Goal: Task Accomplishment & Management: Manage account settings

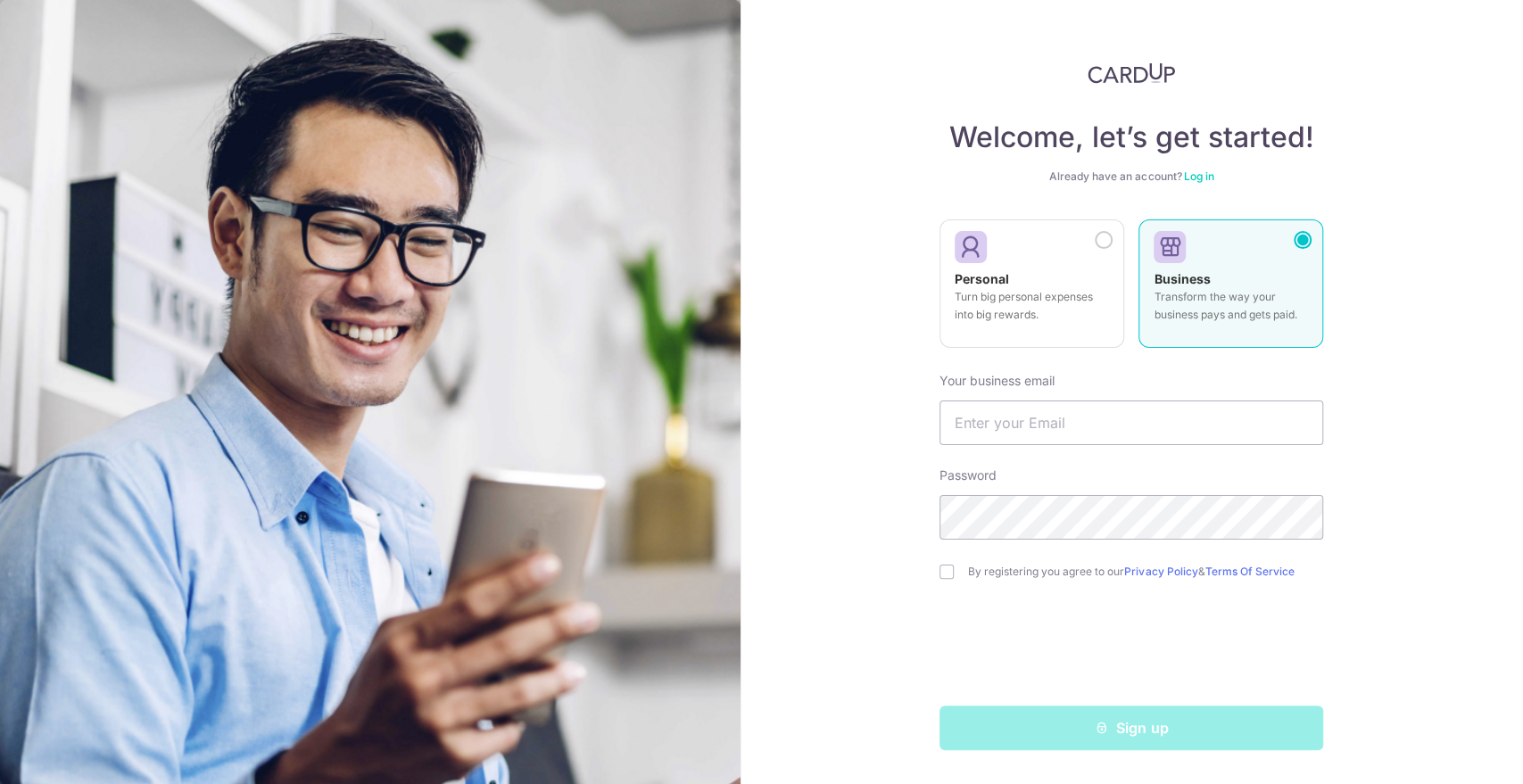
click at [1214, 174] on link "Log in" at bounding box center [1198, 176] width 30 height 13
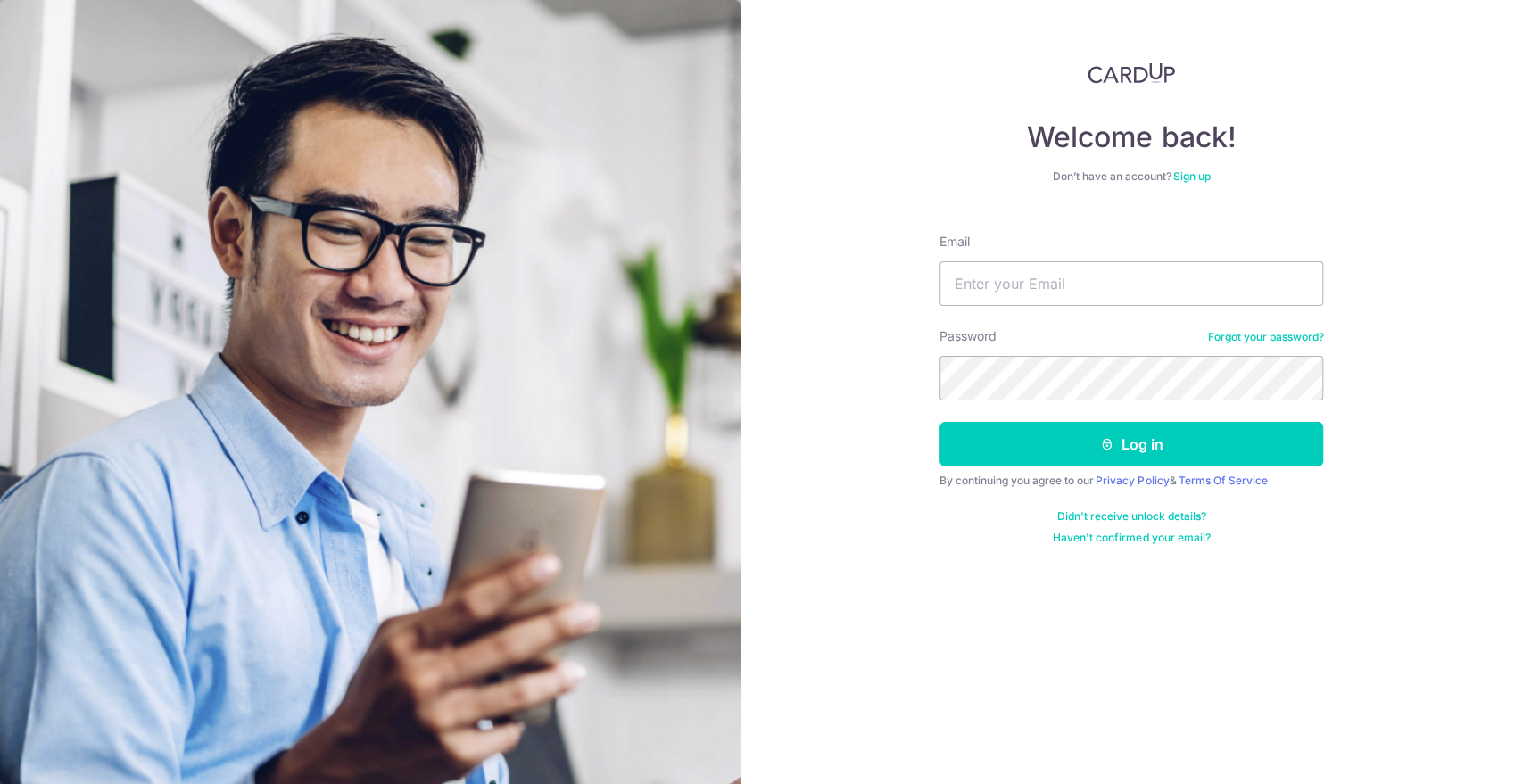
click at [1099, 310] on form "Email Password Forgot your password? Log in By continuing you agree to our Priv…" at bounding box center [1131, 382] width 384 height 325
click at [1101, 298] on input "Email" at bounding box center [1131, 284] width 384 height 45
type input "[EMAIL_ADDRESS][DOMAIN_NAME]"
click at [940, 421] on button "Log in" at bounding box center [1131, 443] width 384 height 45
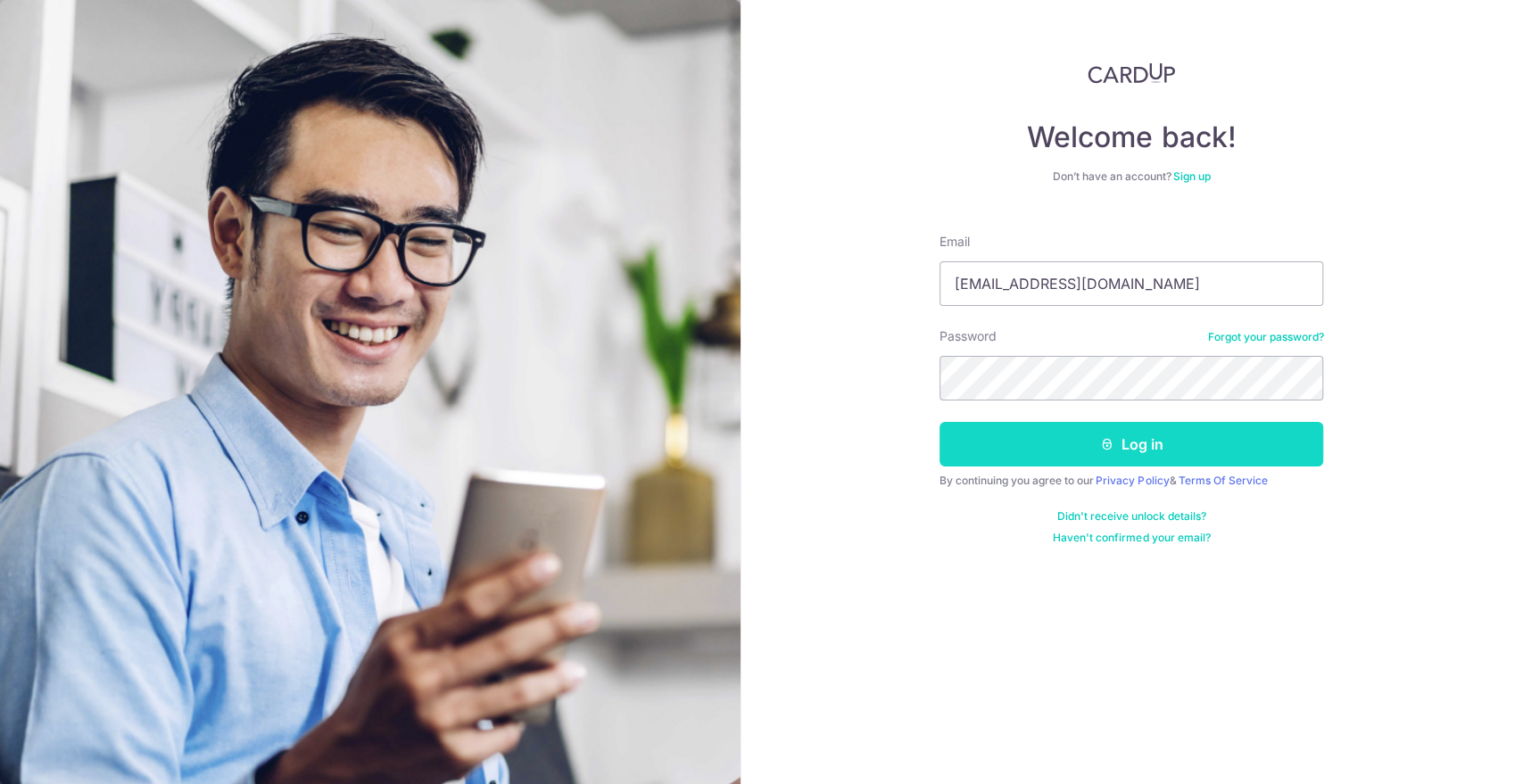
click at [1153, 443] on button "Log in" at bounding box center [1131, 443] width 384 height 45
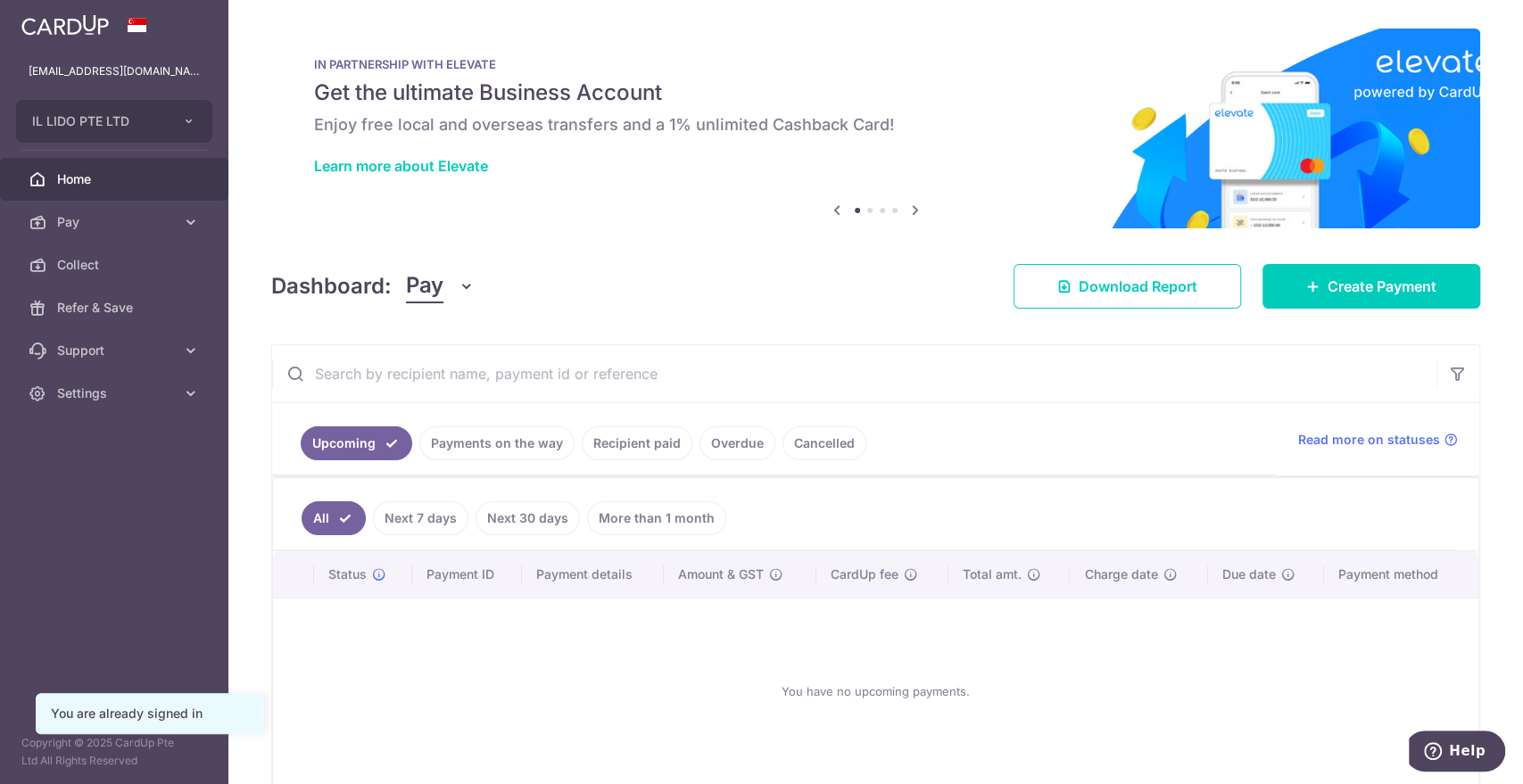
click at [625, 438] on link "Recipient paid" at bounding box center [637, 443] width 110 height 34
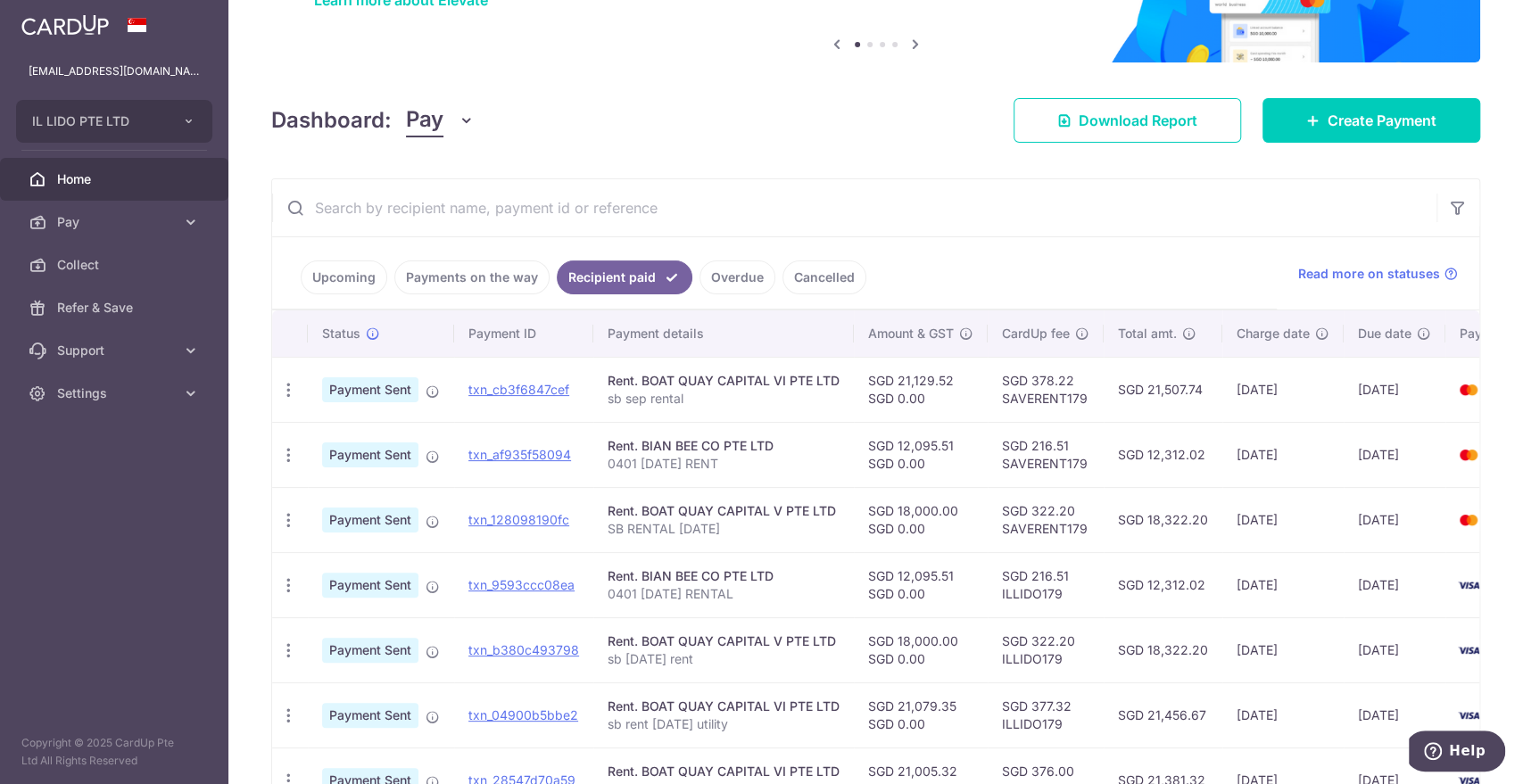
scroll to position [198, 0]
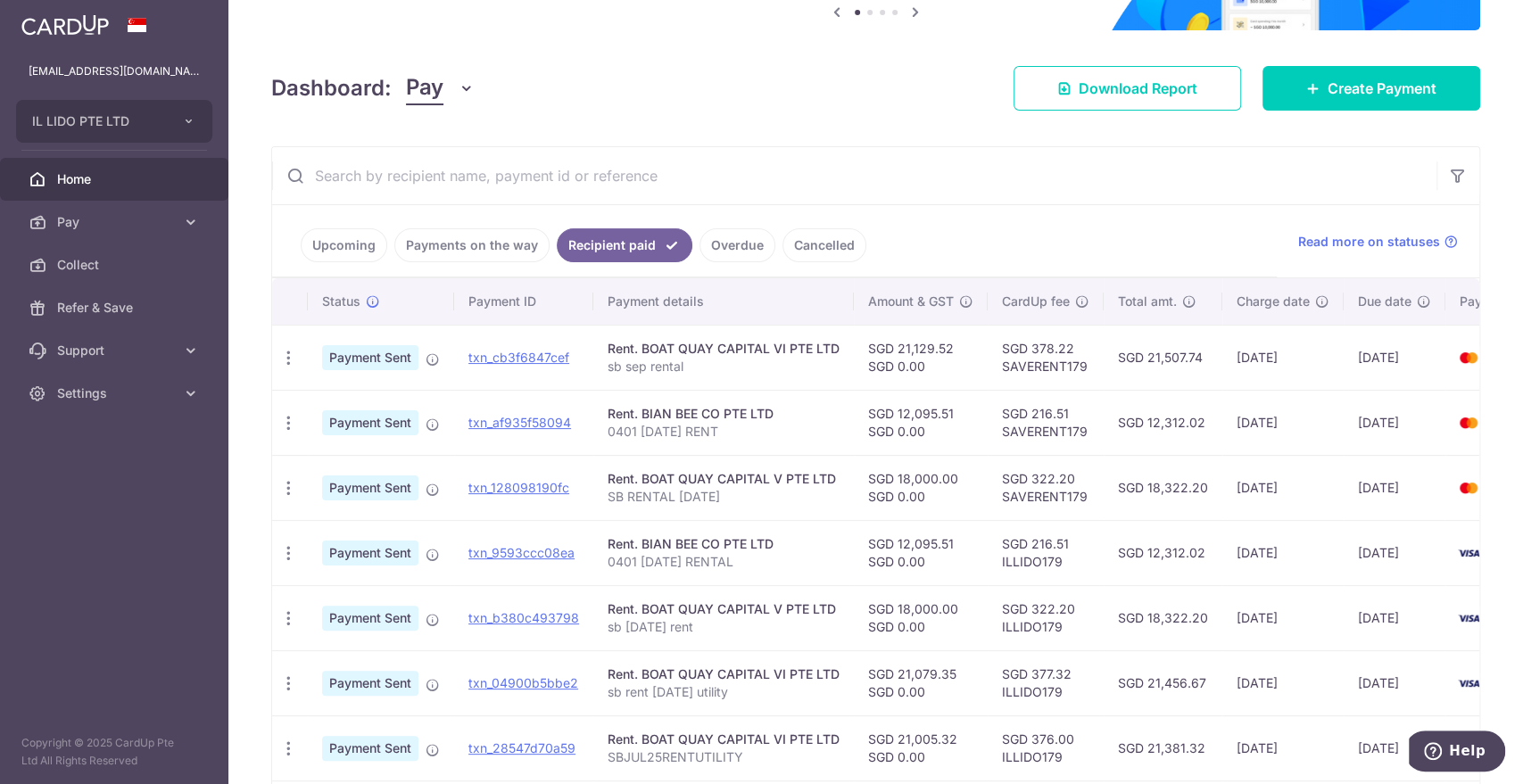
click at [915, 170] on input "text" at bounding box center [854, 176] width 1164 height 57
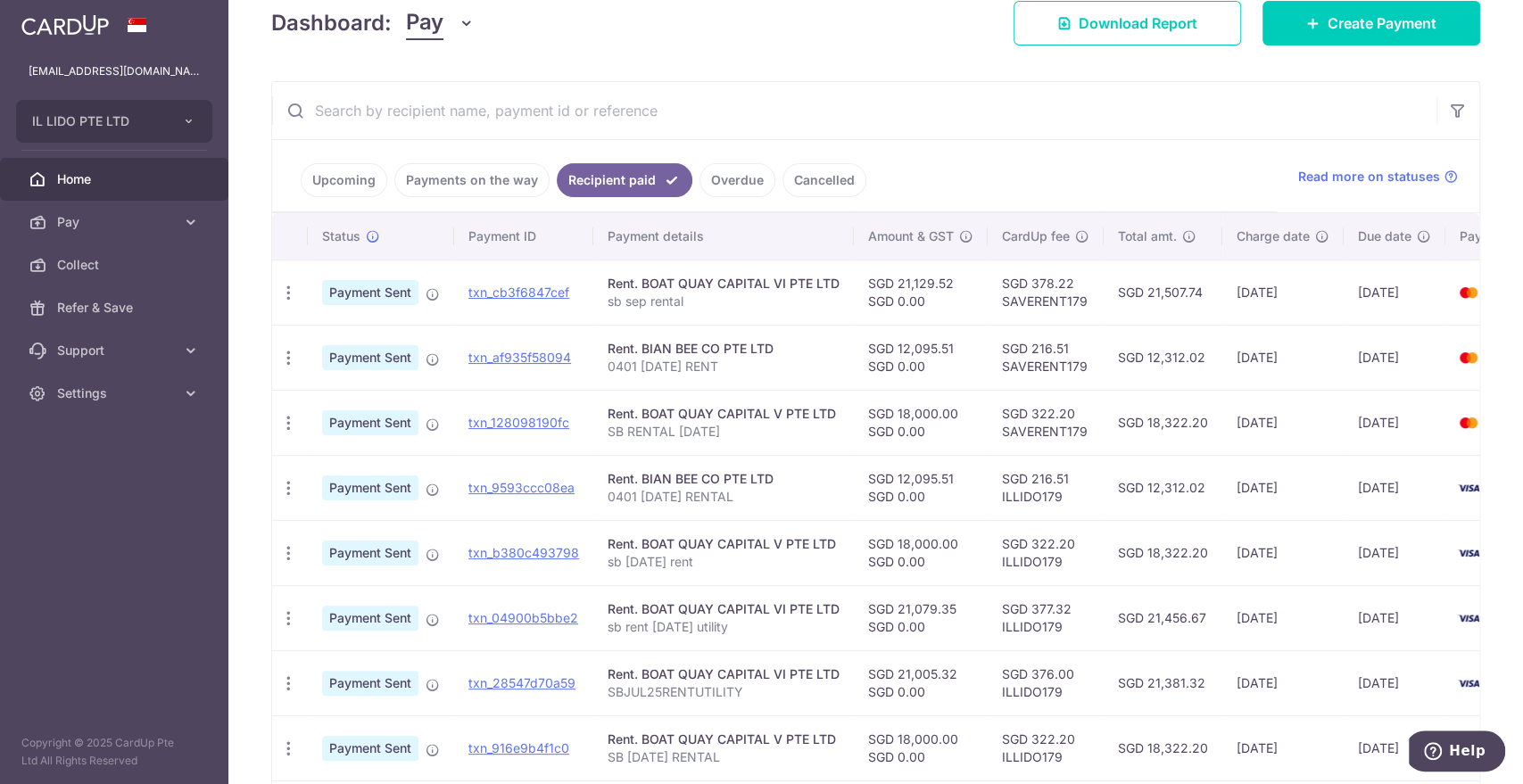
scroll to position [297, 0]
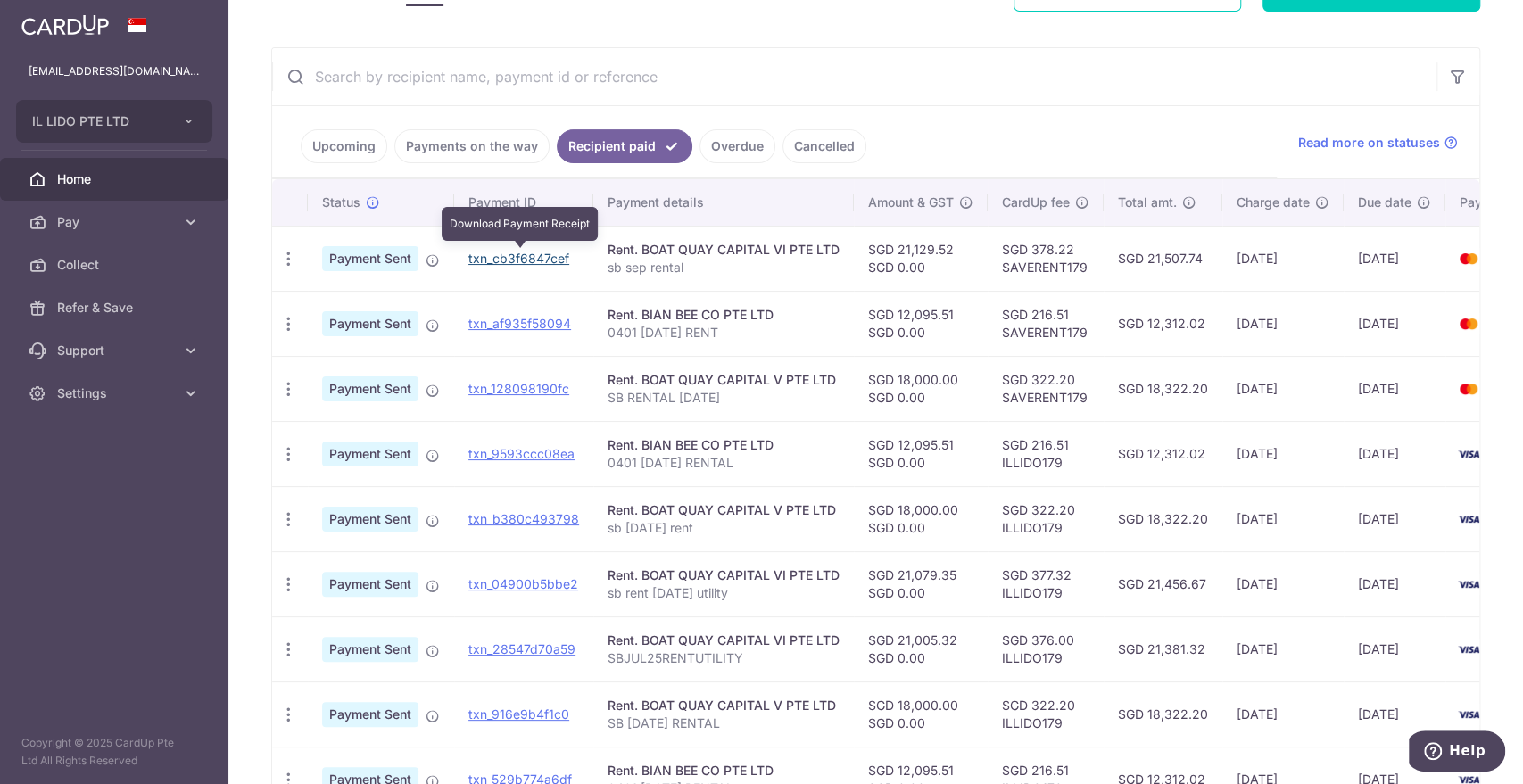
click at [514, 255] on link "txn_cb3f6847cef" at bounding box center [519, 258] width 101 height 15
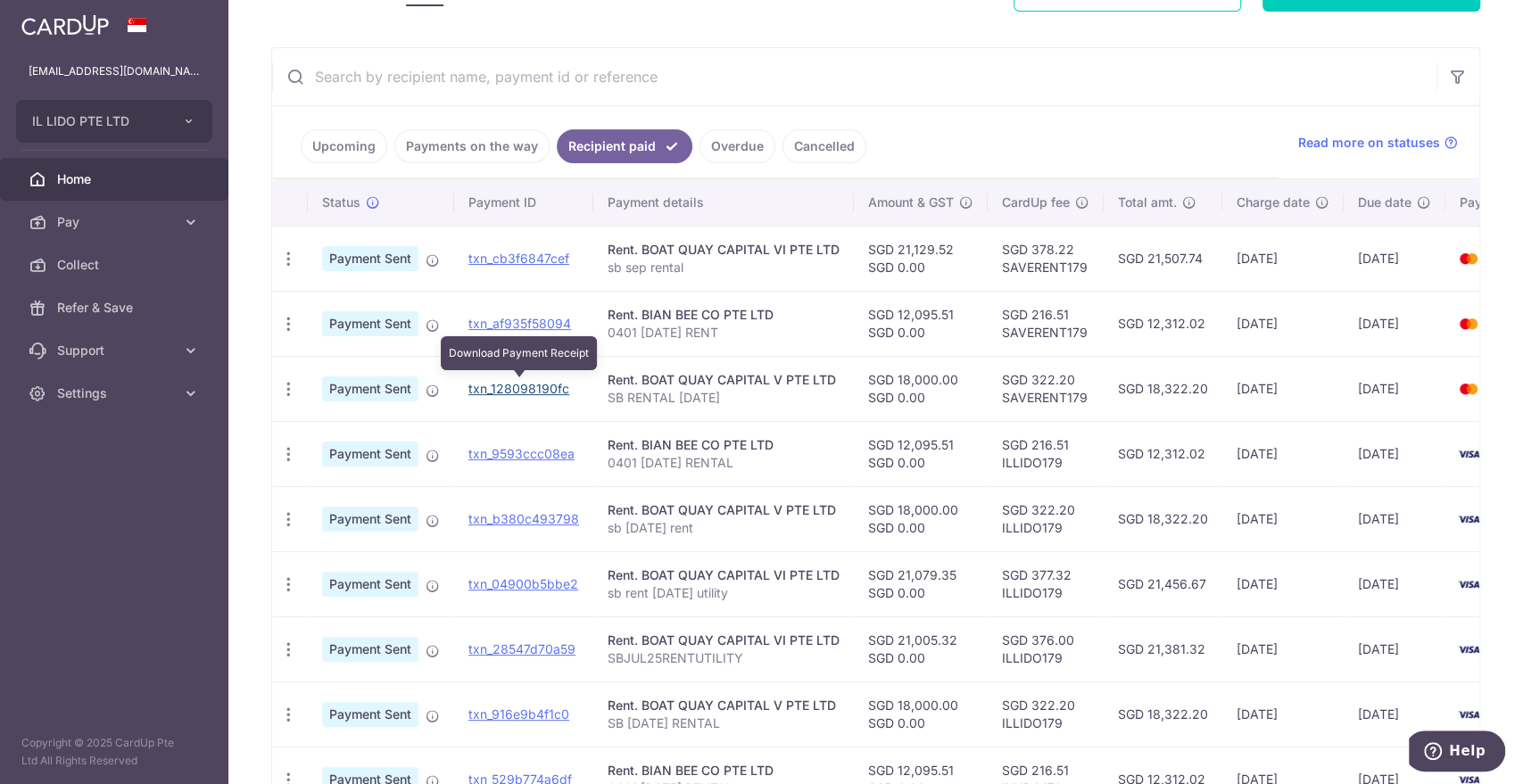
drag, startPoint x: 535, startPoint y: 382, endPoint x: 842, endPoint y: 79, distance: 431.3
click at [535, 382] on link "txn_128098190fc" at bounding box center [519, 388] width 101 height 15
